Goal: Information Seeking & Learning: Learn about a topic

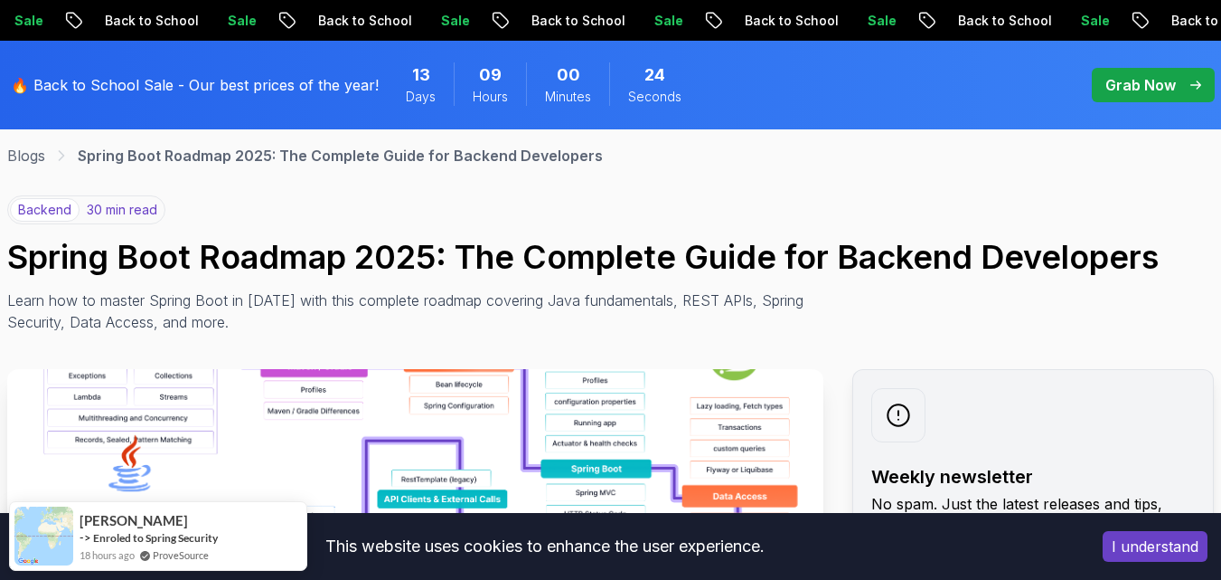
scroll to position [452, 0]
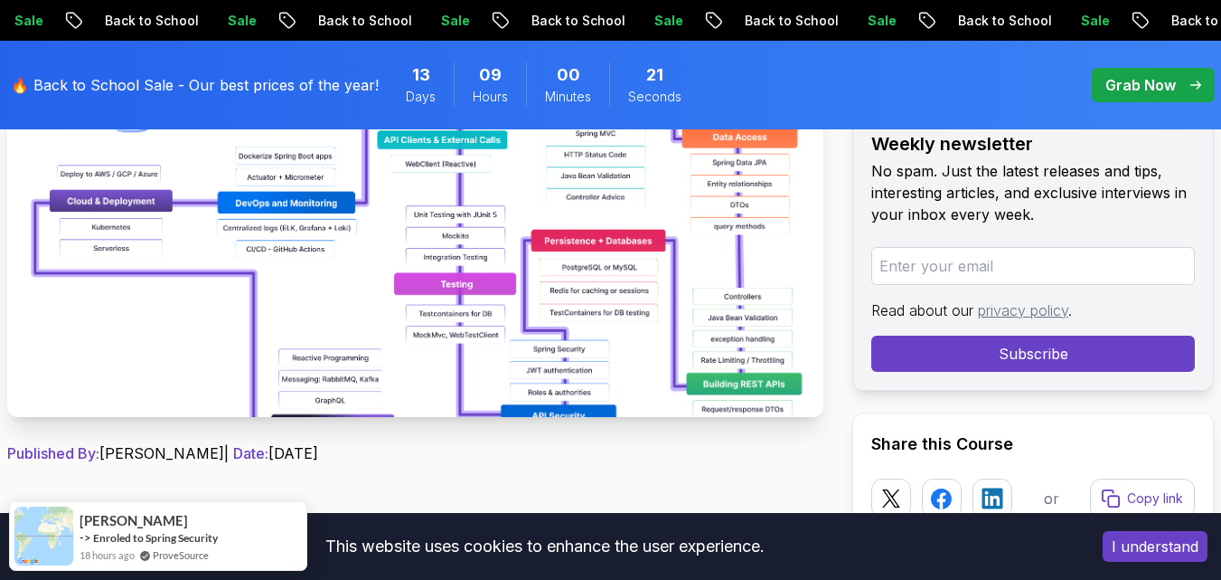
click at [1159, 542] on button "I understand" at bounding box center [1155, 546] width 105 height 31
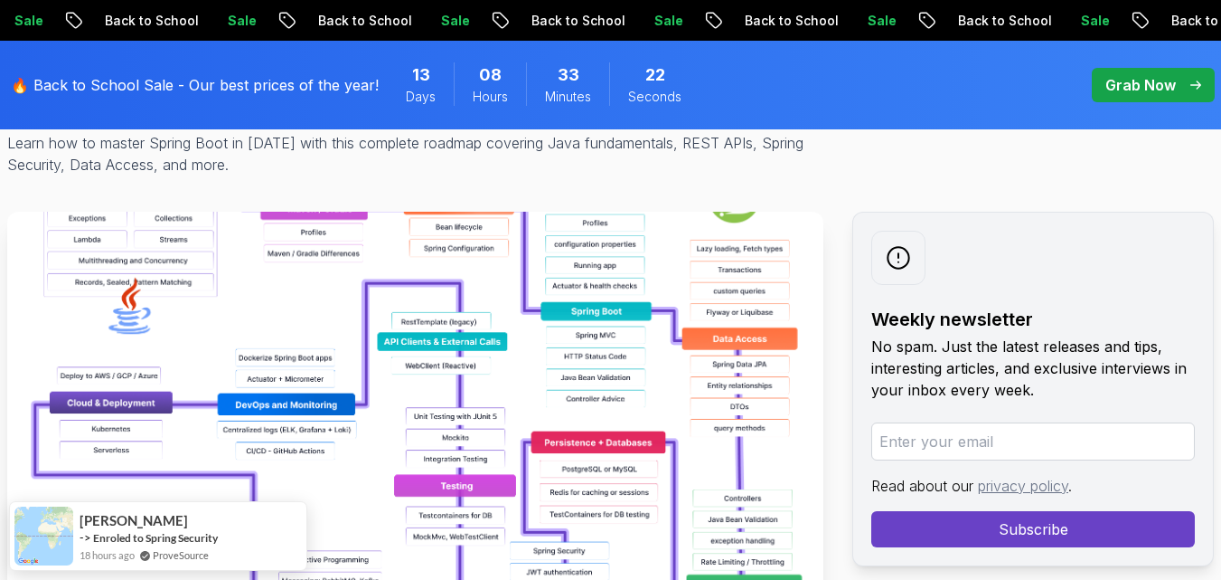
scroll to position [90, 0]
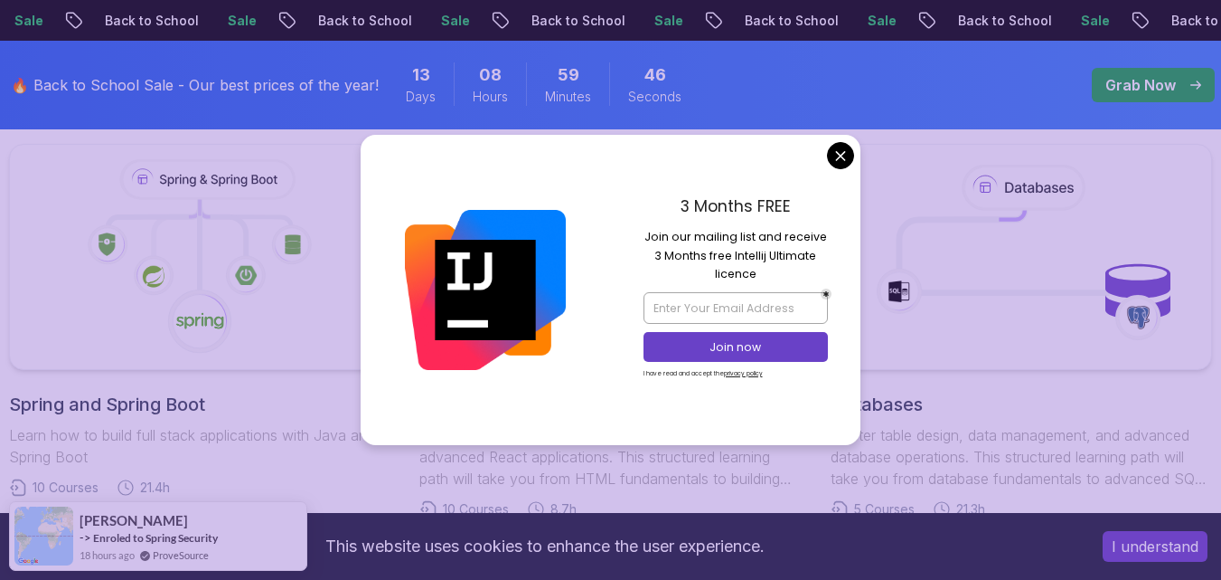
click at [834, 156] on body "Sale Back to School Sale Back to School Sale Back to School Sale Back to School…" at bounding box center [610, 503] width 1221 height 2815
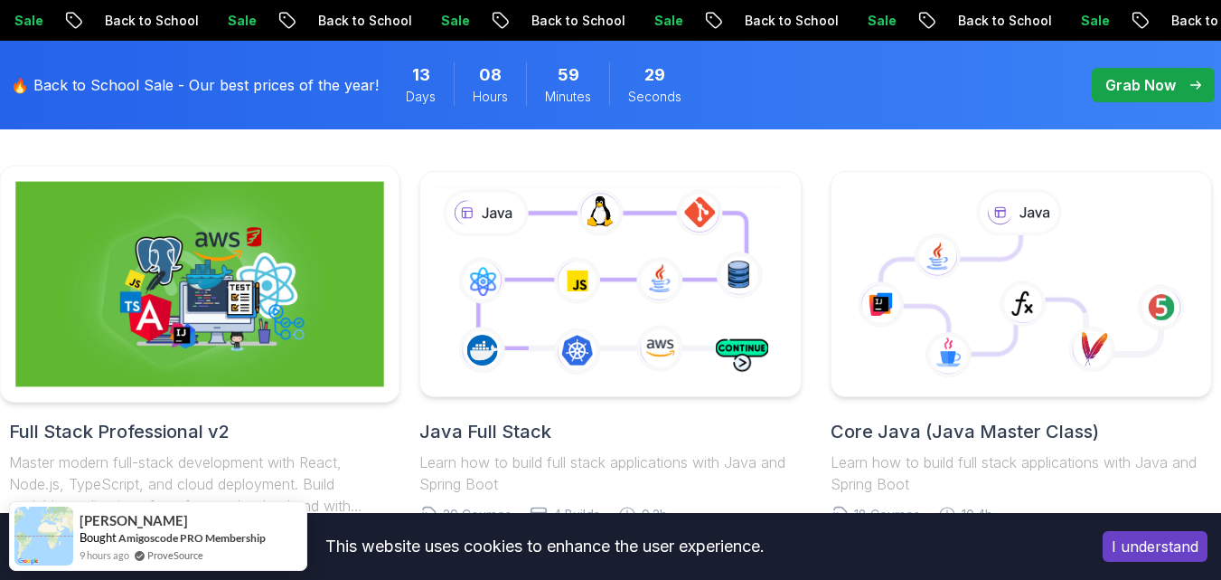
scroll to position [904, 0]
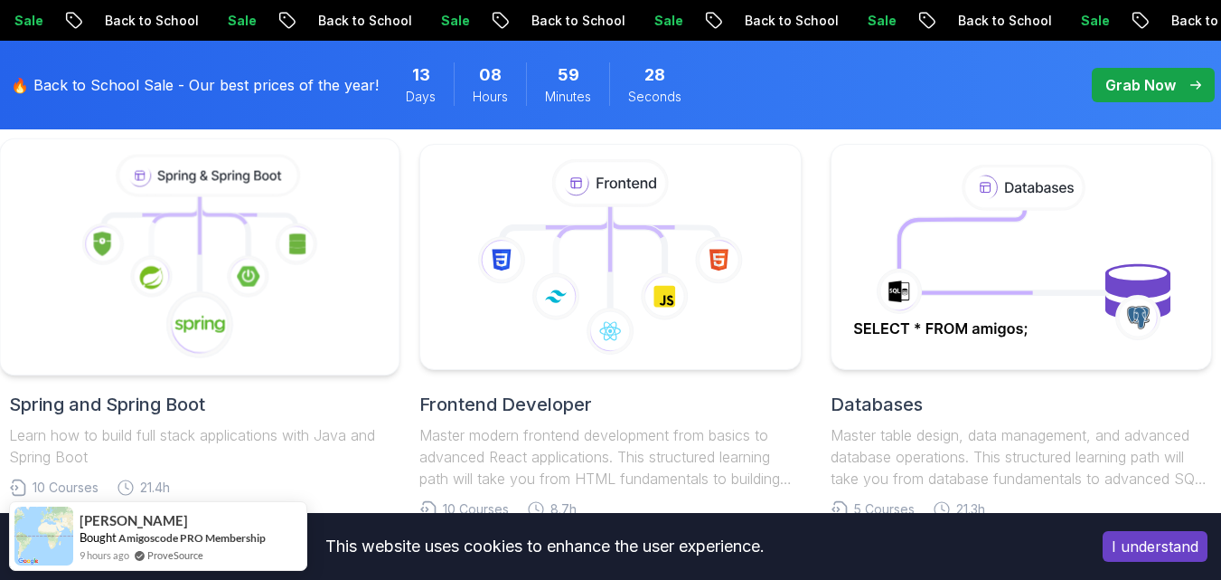
click at [193, 229] on icon at bounding box center [199, 257] width 369 height 205
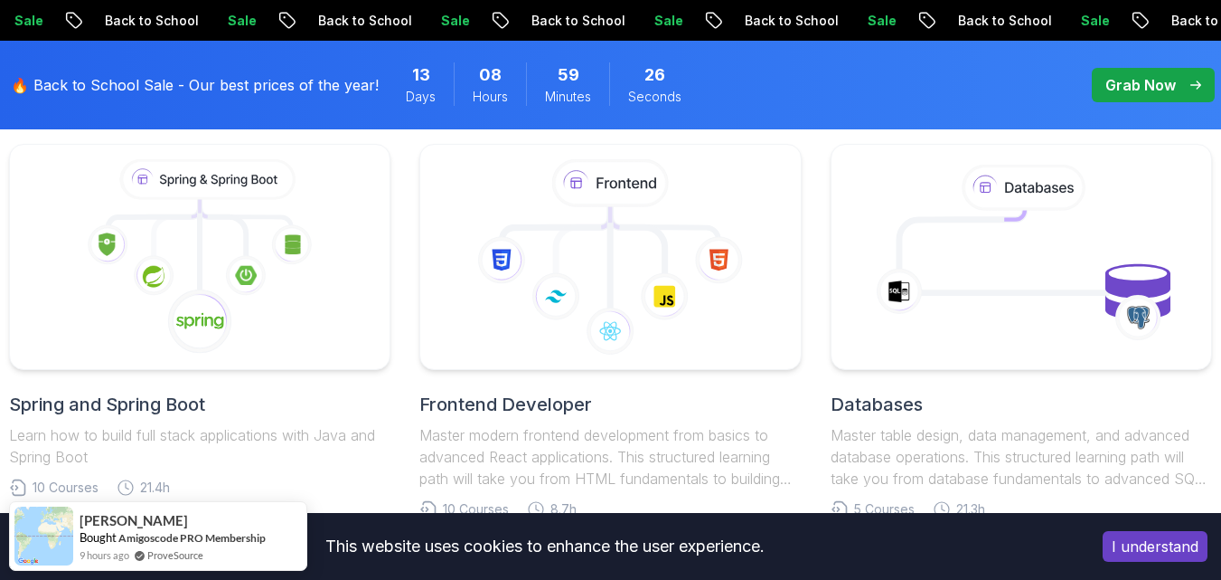
click at [131, 398] on h2 "Spring and Spring Boot" at bounding box center [200, 403] width 382 height 25
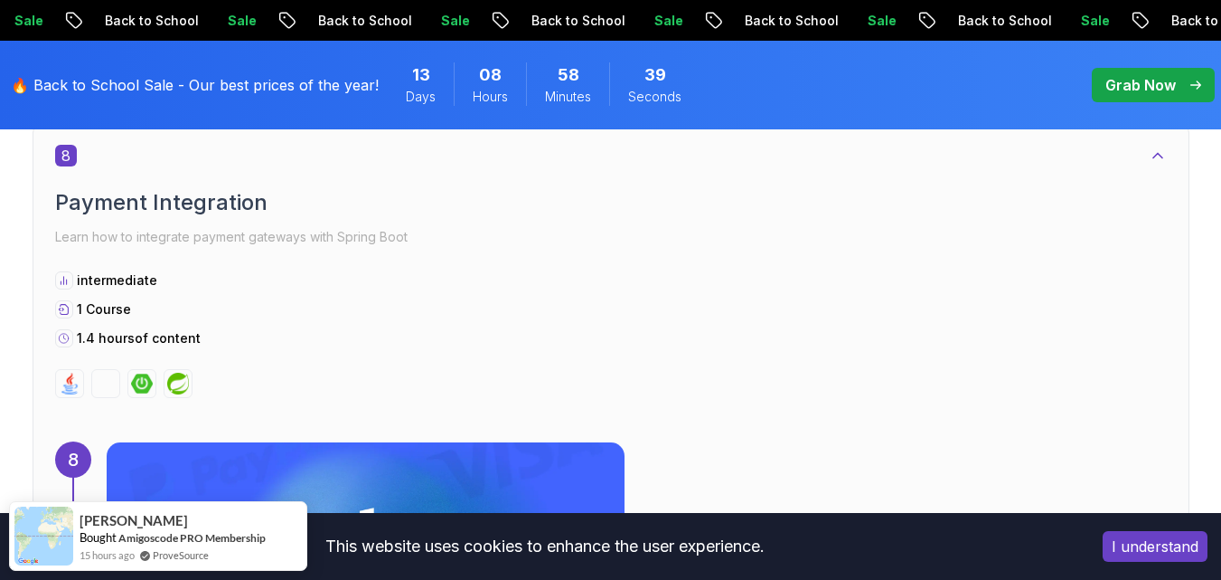
scroll to position [5877, 0]
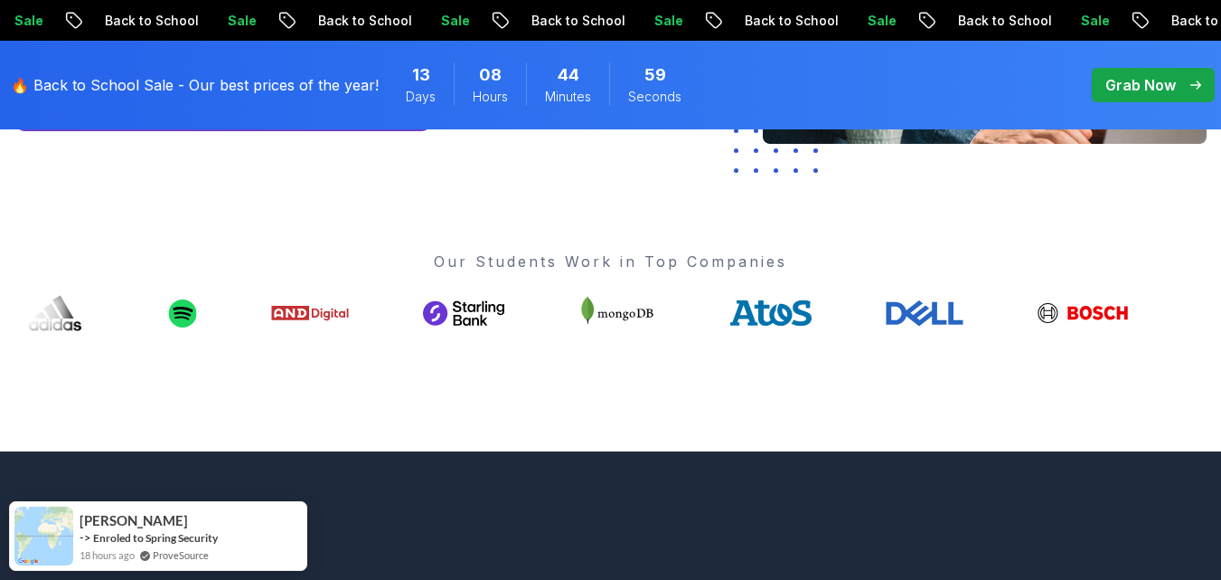
scroll to position [633, 0]
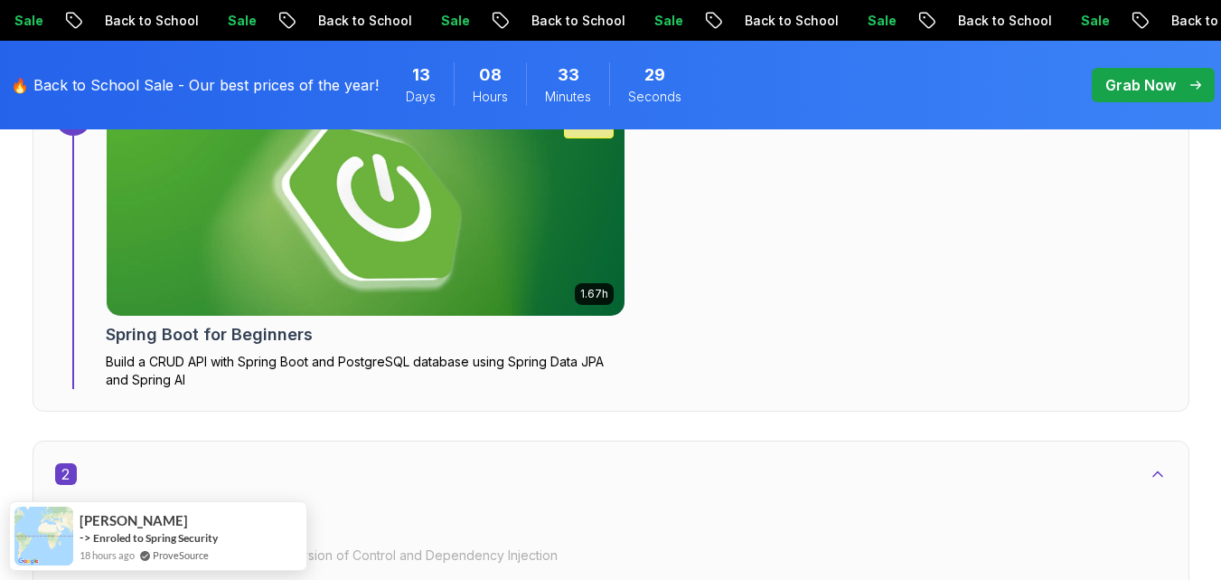
scroll to position [1266, 0]
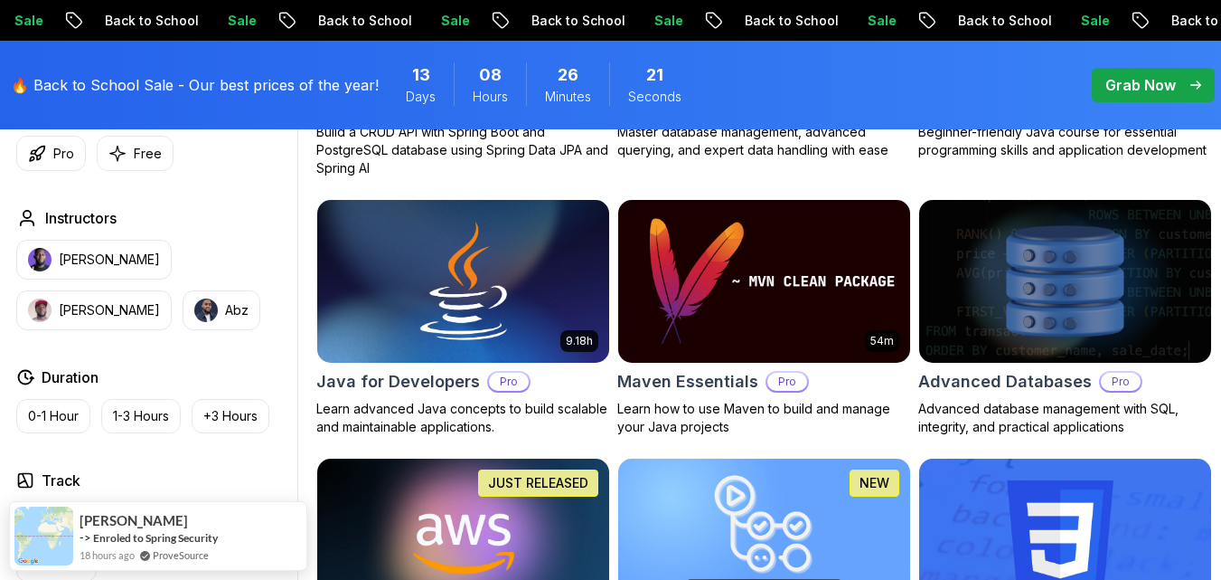
scroll to position [1085, 0]
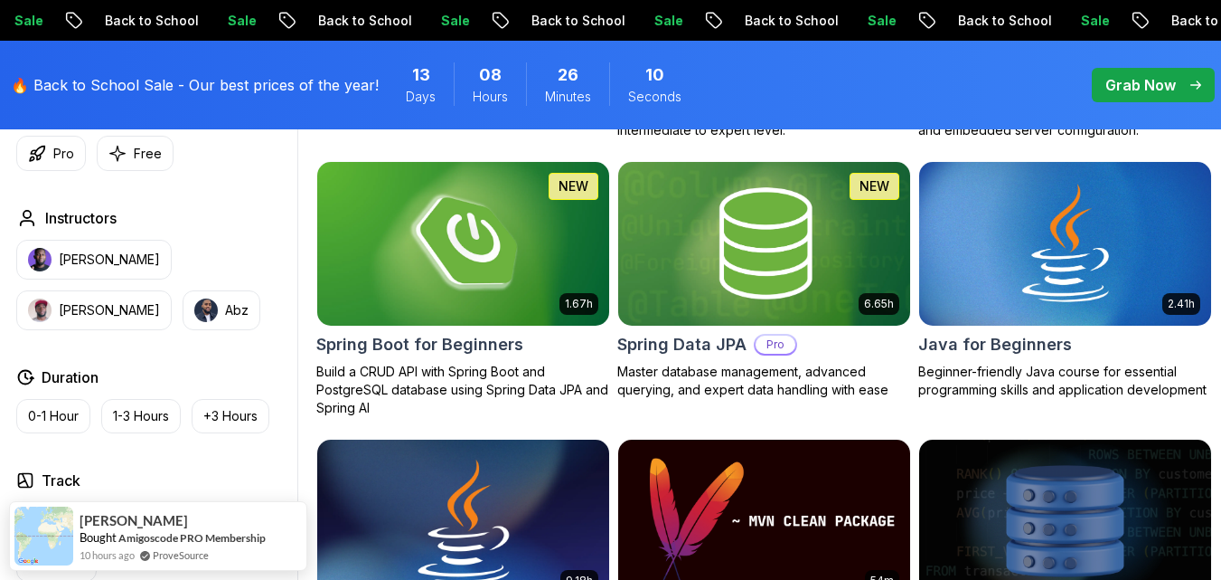
click at [527, 301] on img at bounding box center [463, 244] width 292 height 164
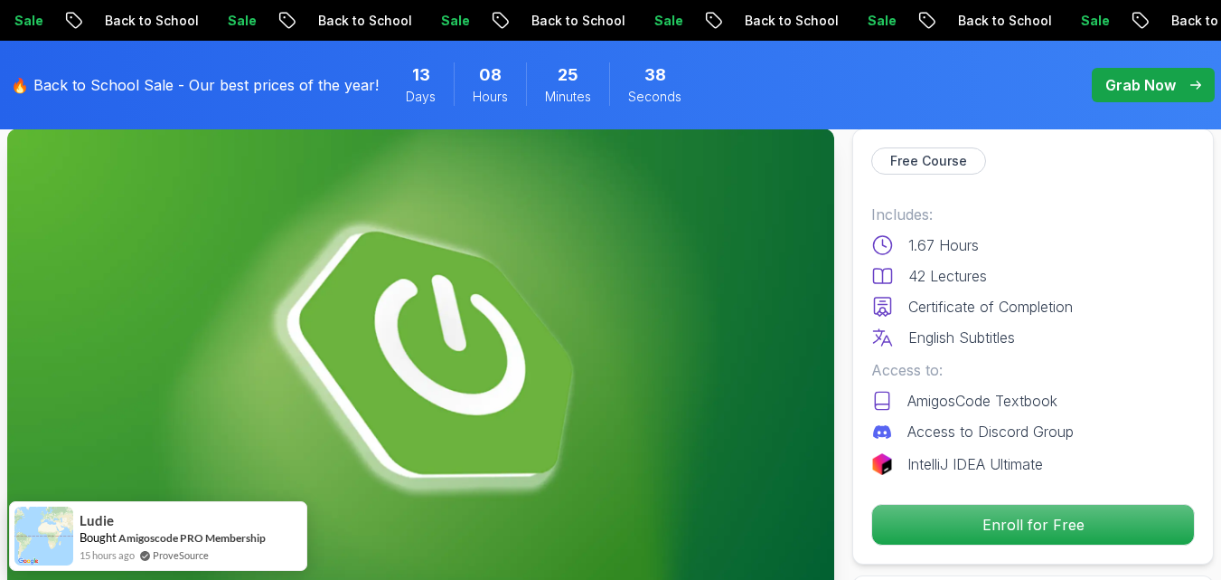
scroll to position [90, 0]
